Goal: Task Accomplishment & Management: Manage account settings

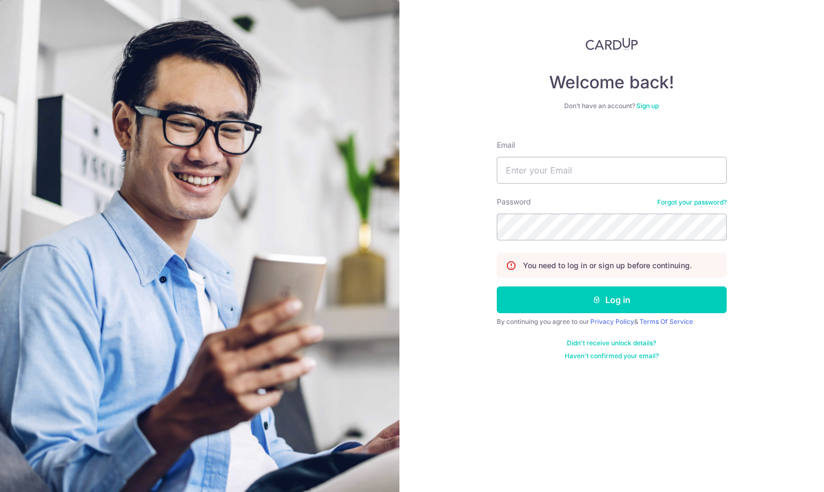
type input "eileentanal18@gmail.com"
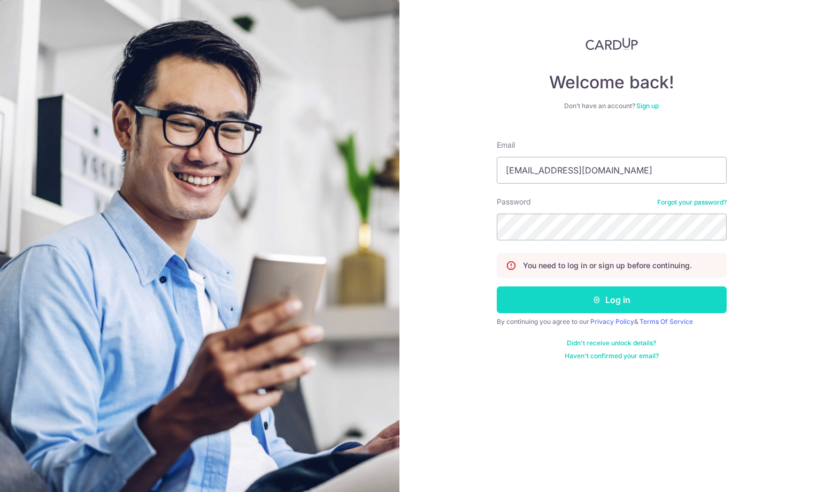
click at [622, 299] on button "Log in" at bounding box center [612, 299] width 230 height 27
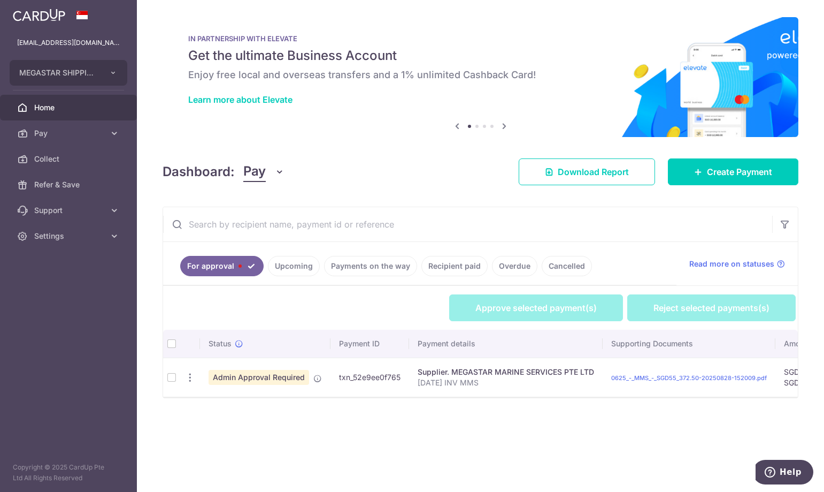
click at [170, 375] on td at bounding box center [171, 376] width 17 height 39
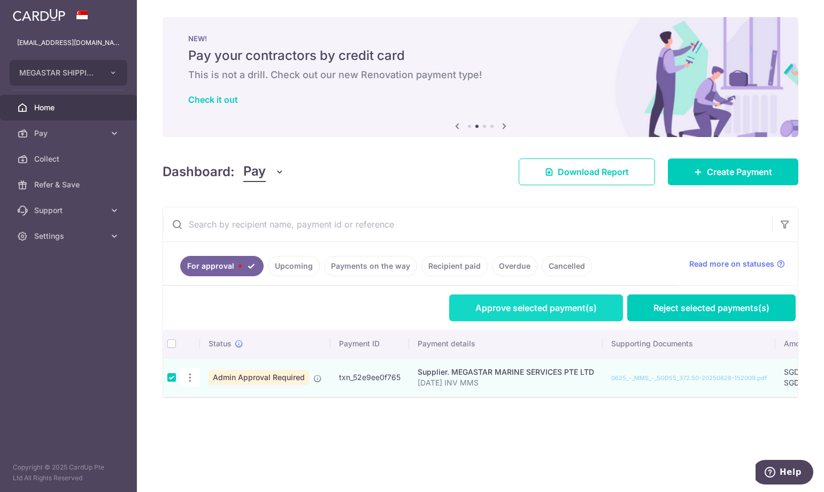
click at [479, 309] on link "Approve selected payment(s)" at bounding box center [536, 307] width 174 height 27
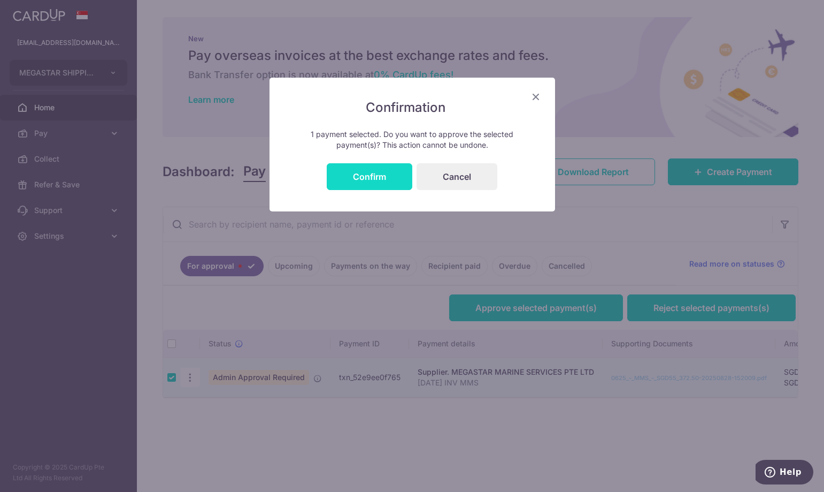
click at [363, 179] on button "Confirm" at bounding box center [370, 176] width 86 height 27
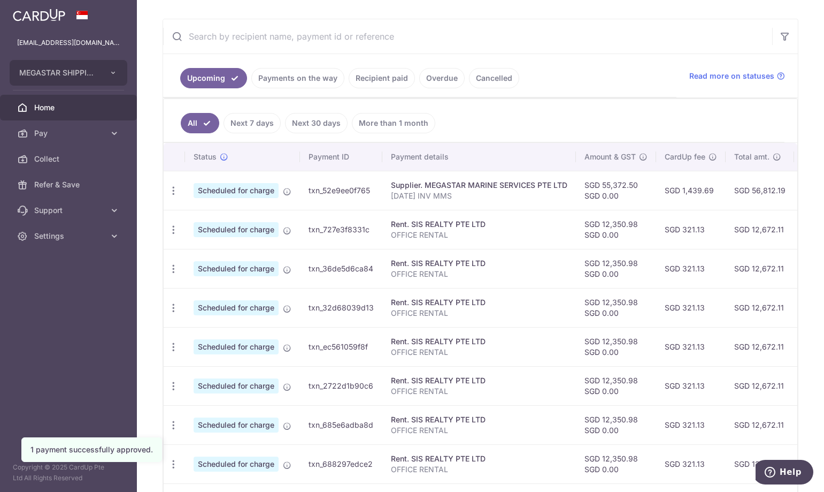
scroll to position [168, 0]
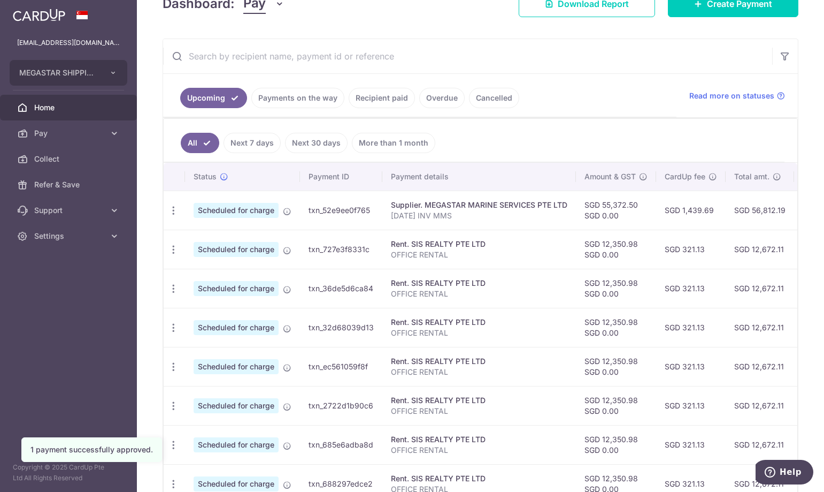
click at [299, 98] on link "Payments on the way" at bounding box center [297, 98] width 93 height 20
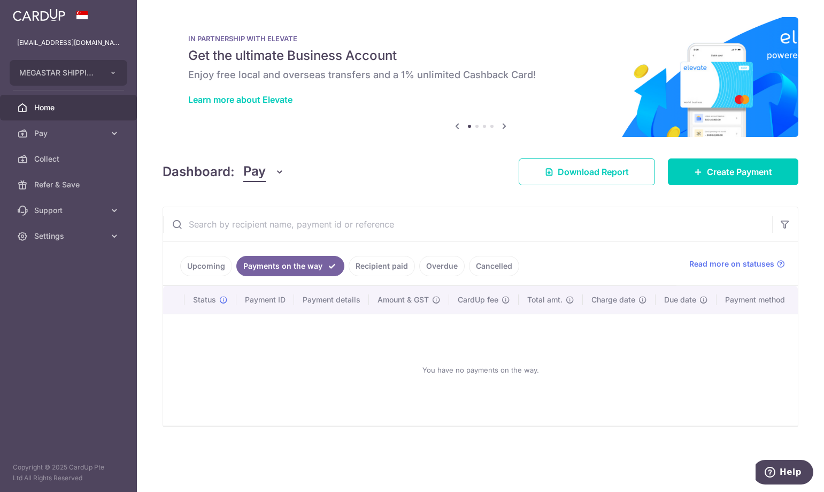
click at [215, 264] on link "Upcoming" at bounding box center [206, 266] width 52 height 20
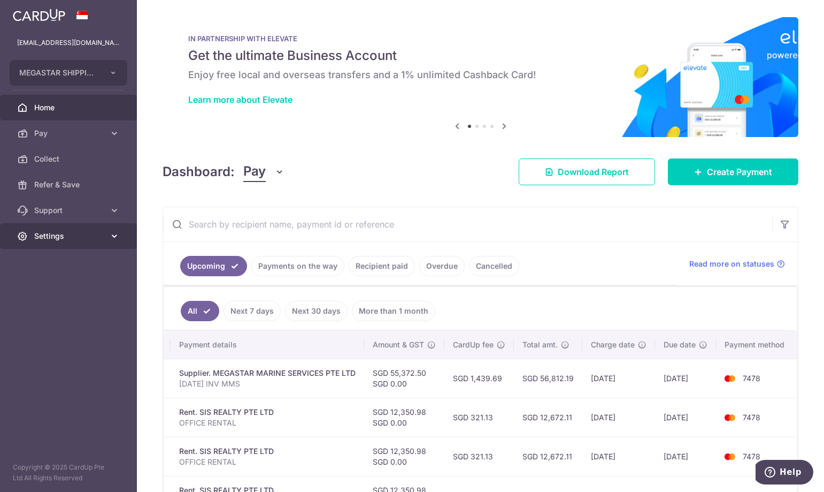
click at [111, 236] on icon at bounding box center [114, 236] width 11 height 11
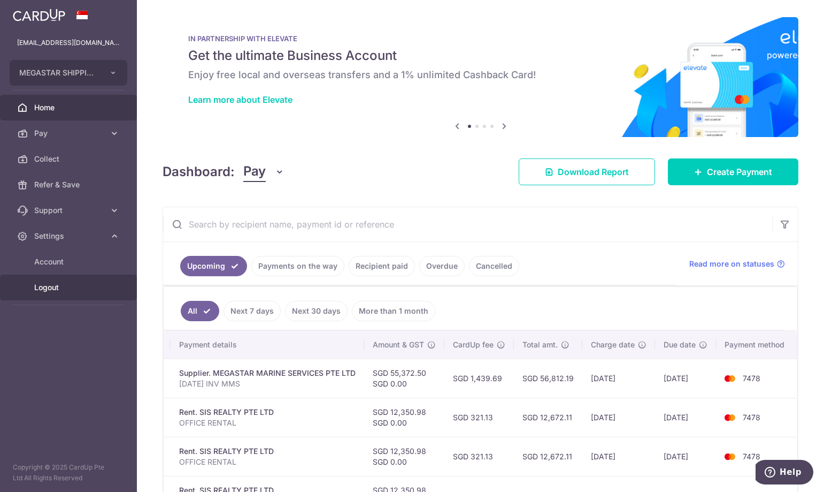
click at [47, 288] on span "Logout" at bounding box center [69, 287] width 71 height 11
